Goal: Task Accomplishment & Management: Manage account settings

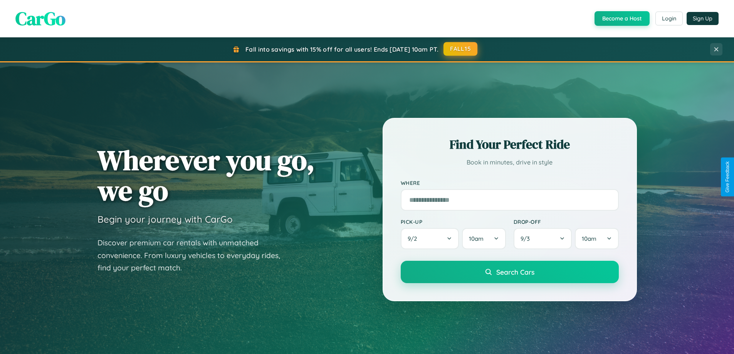
click at [461, 49] on button "FALL15" at bounding box center [461, 49] width 34 height 14
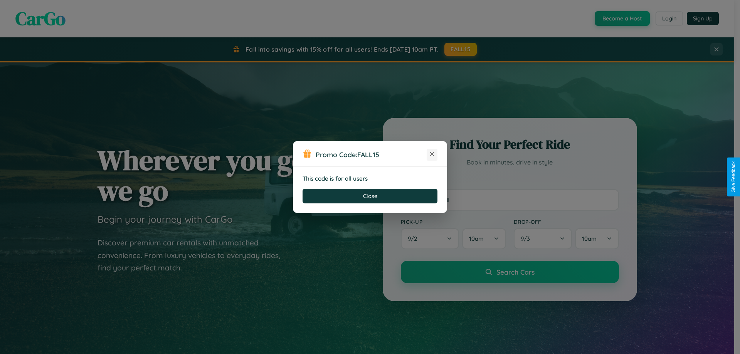
click at [432, 155] on icon at bounding box center [432, 154] width 8 height 8
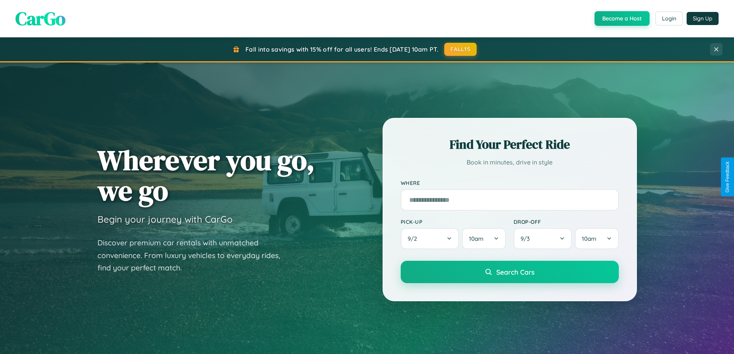
scroll to position [531, 0]
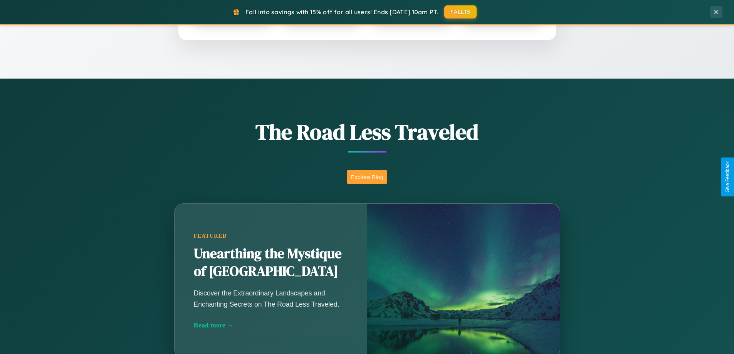
click at [367, 177] on button "Explore Blog" at bounding box center [367, 177] width 40 height 14
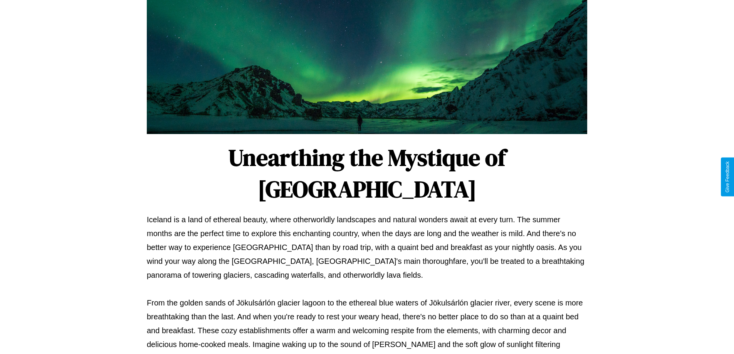
scroll to position [249, 0]
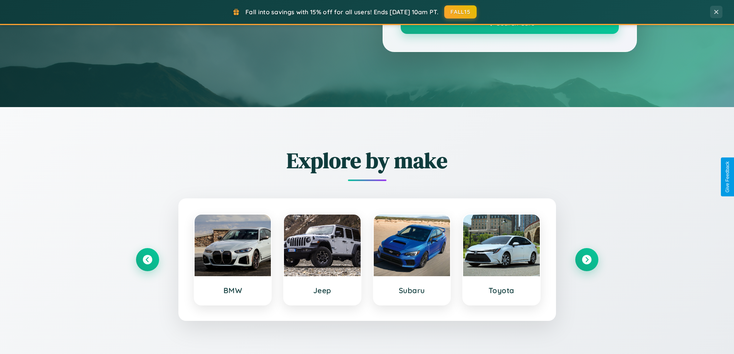
scroll to position [531, 0]
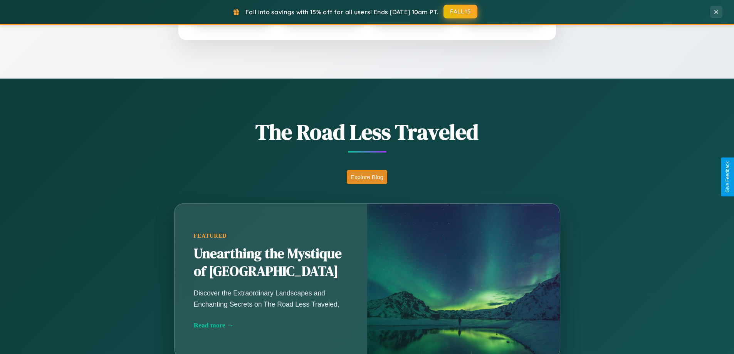
click at [461, 12] on button "FALL15" at bounding box center [461, 12] width 34 height 14
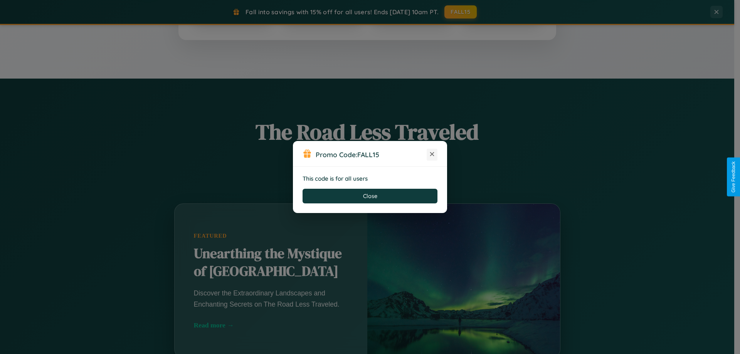
click at [432, 155] on icon at bounding box center [432, 154] width 8 height 8
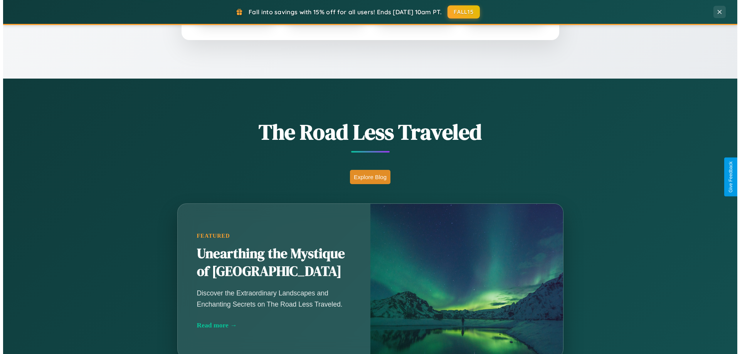
scroll to position [0, 0]
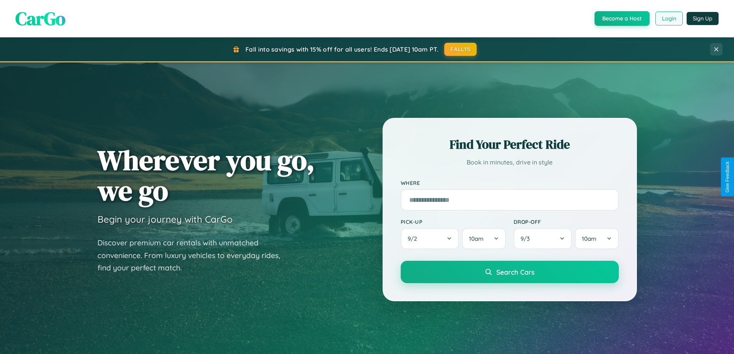
click at [669, 19] on button "Login" at bounding box center [669, 19] width 27 height 14
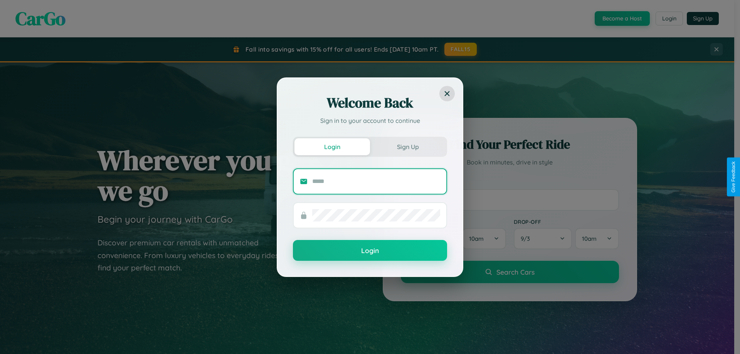
click at [376, 181] on input "text" at bounding box center [376, 181] width 128 height 12
type input "**********"
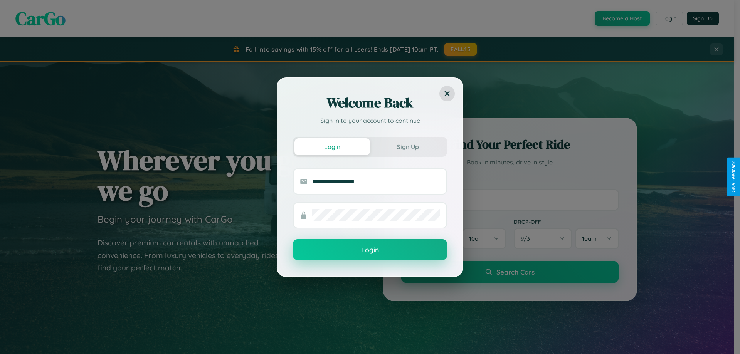
click at [370, 250] on button "Login" at bounding box center [370, 249] width 154 height 21
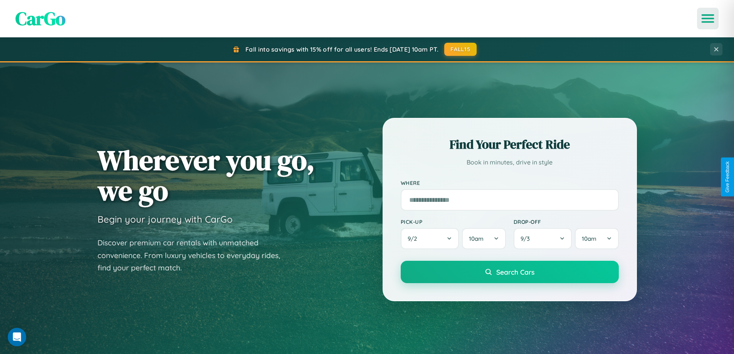
click at [708, 19] on icon "Open menu" at bounding box center [708, 18] width 11 height 7
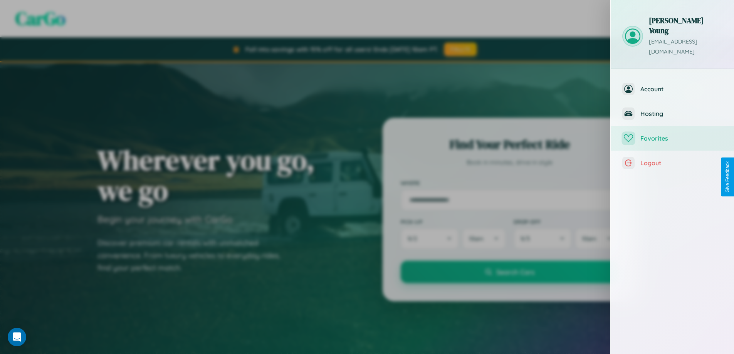
click at [673, 135] on span "Favorites" at bounding box center [682, 139] width 82 height 8
